Goal: Information Seeking & Learning: Check status

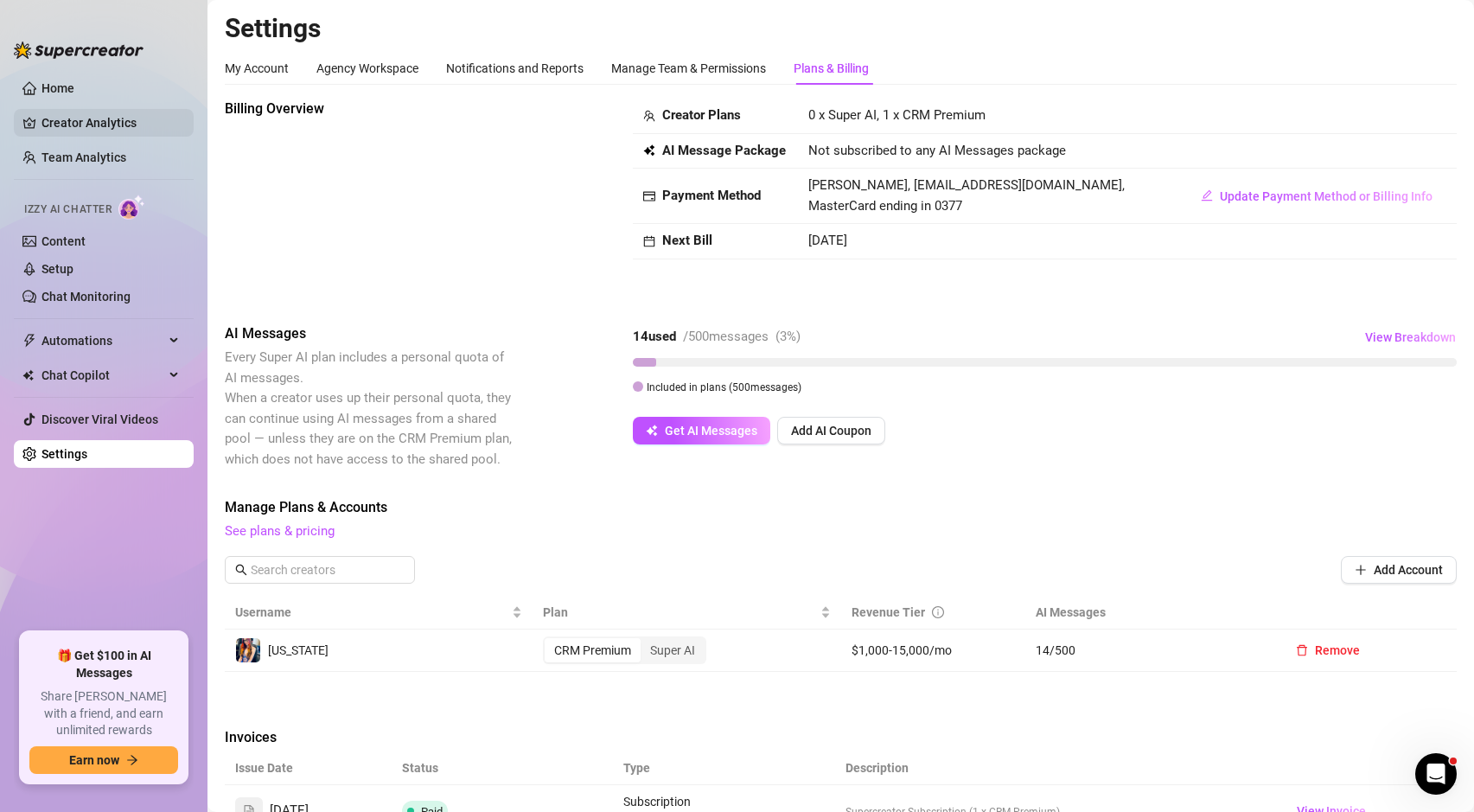
click at [66, 126] on link "Creator Analytics" at bounding box center [110, 123] width 139 height 28
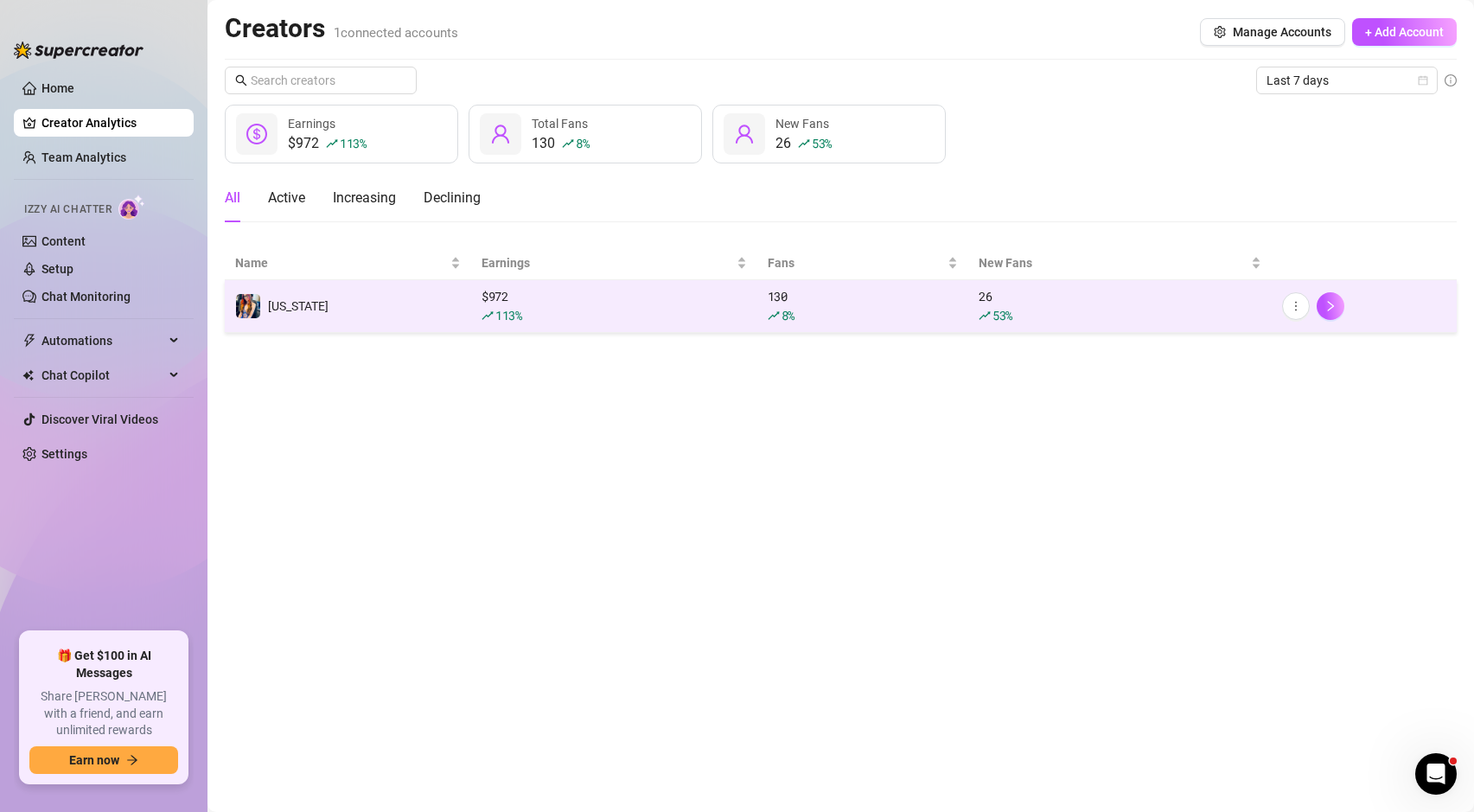
click at [694, 300] on div "$ 972 113 %" at bounding box center [615, 306] width 266 height 38
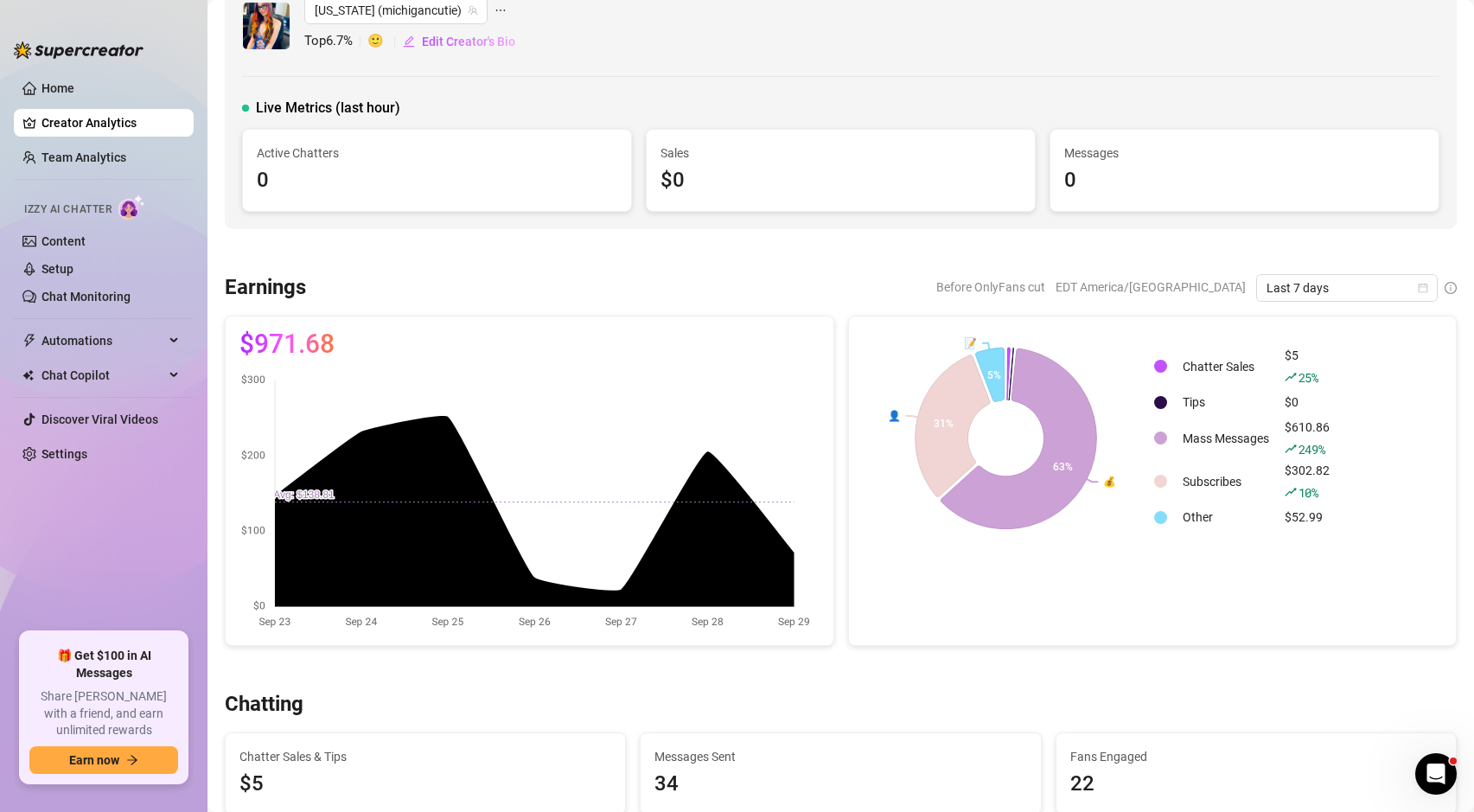
scroll to position [34, 0]
click at [1304, 289] on span "Last 7 days" at bounding box center [1348, 287] width 161 height 26
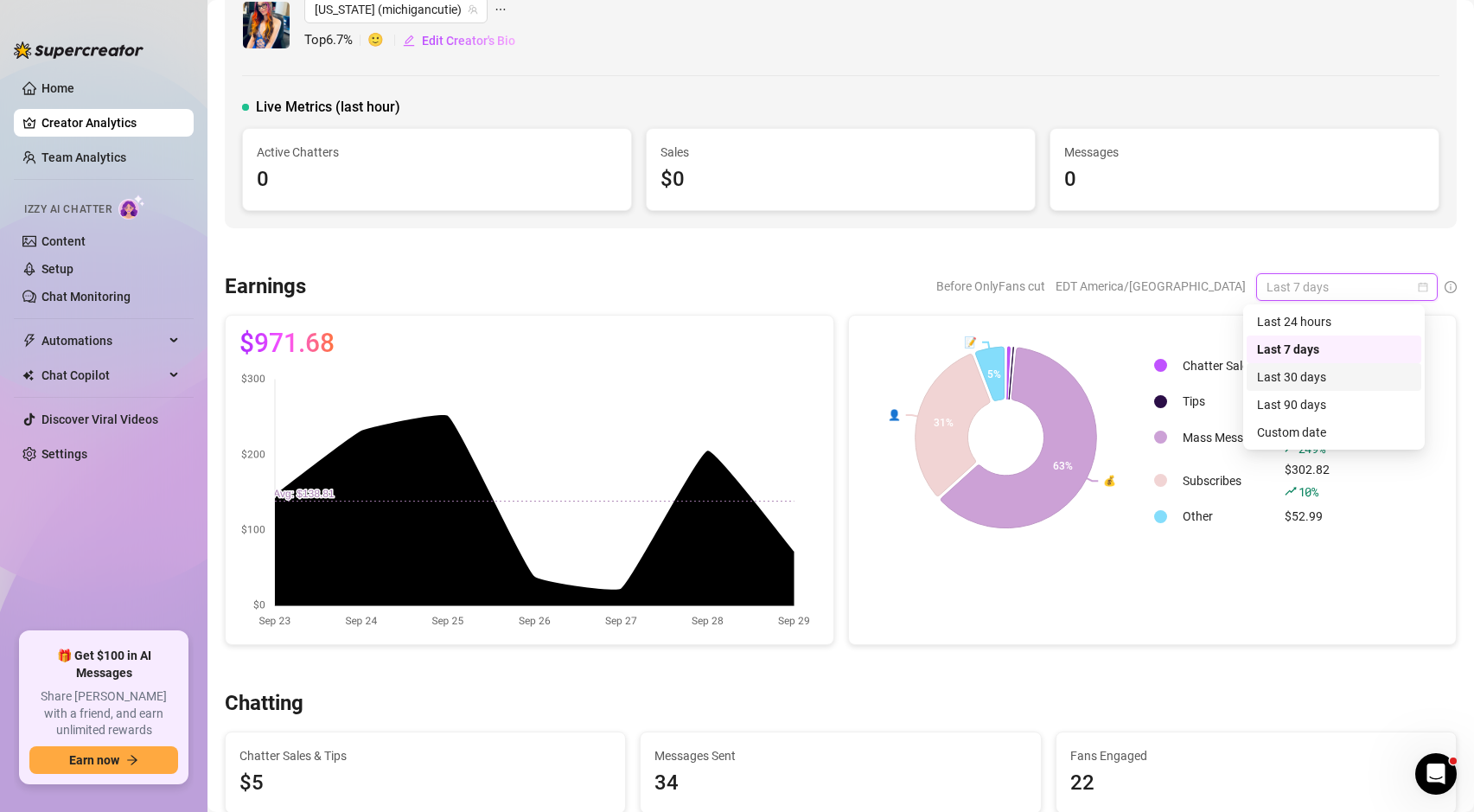
click at [1301, 372] on div "Last 30 days" at bounding box center [1334, 377] width 153 height 19
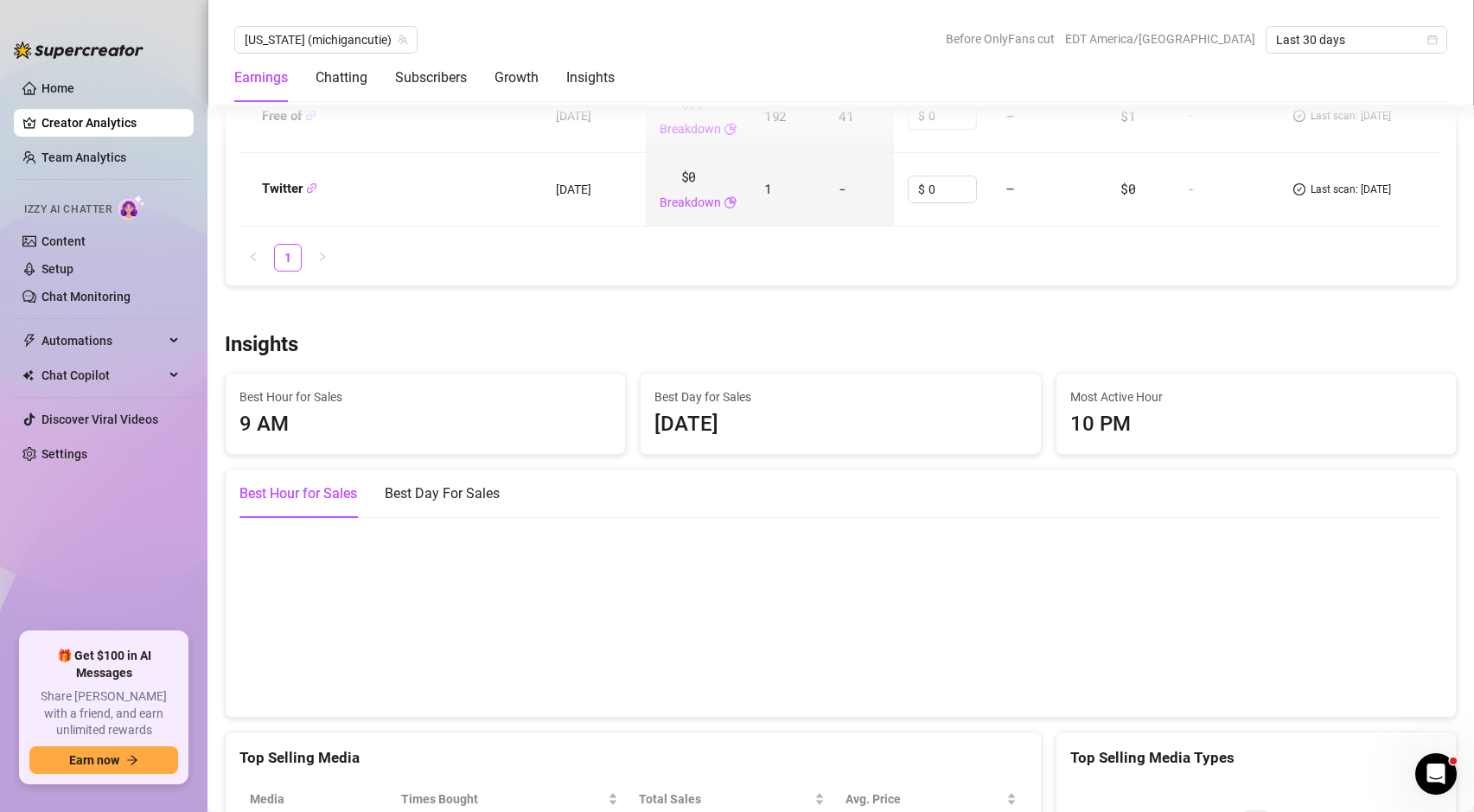
scroll to position [2198, 0]
